Goal: Use online tool/utility: Utilize a website feature to perform a specific function

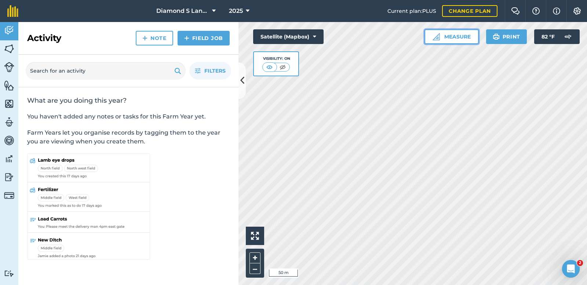
click at [441, 35] on button "Measure" at bounding box center [451, 36] width 54 height 15
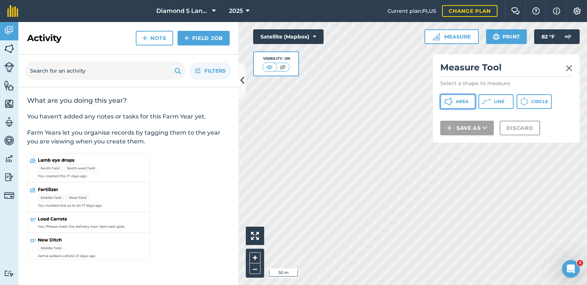
click at [462, 101] on span "Area" at bounding box center [462, 102] width 13 height 6
click at [458, 102] on span "Area" at bounding box center [462, 102] width 13 height 6
click at [320, 83] on div "Click to start drawing i 50 m + – Satellite (Mapbox) Visibility: On Measure Mea…" at bounding box center [412, 153] width 349 height 263
drag, startPoint x: 322, startPoint y: 72, endPoint x: 435, endPoint y: 90, distance: 115.1
click at [435, 90] on div "Click to start drawing i 50 m + – Satellite (Mapbox) Visibility: On Measure Mea…" at bounding box center [412, 153] width 349 height 263
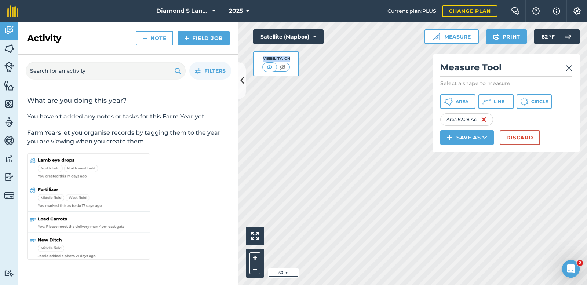
click at [196, 190] on div "Activity Fields Livestock Features Maps Team Vehicles Data Reporting Billing Tu…" at bounding box center [293, 153] width 587 height 263
click at [462, 99] on span "Area" at bounding box center [462, 102] width 13 height 6
